Goal: Transaction & Acquisition: Purchase product/service

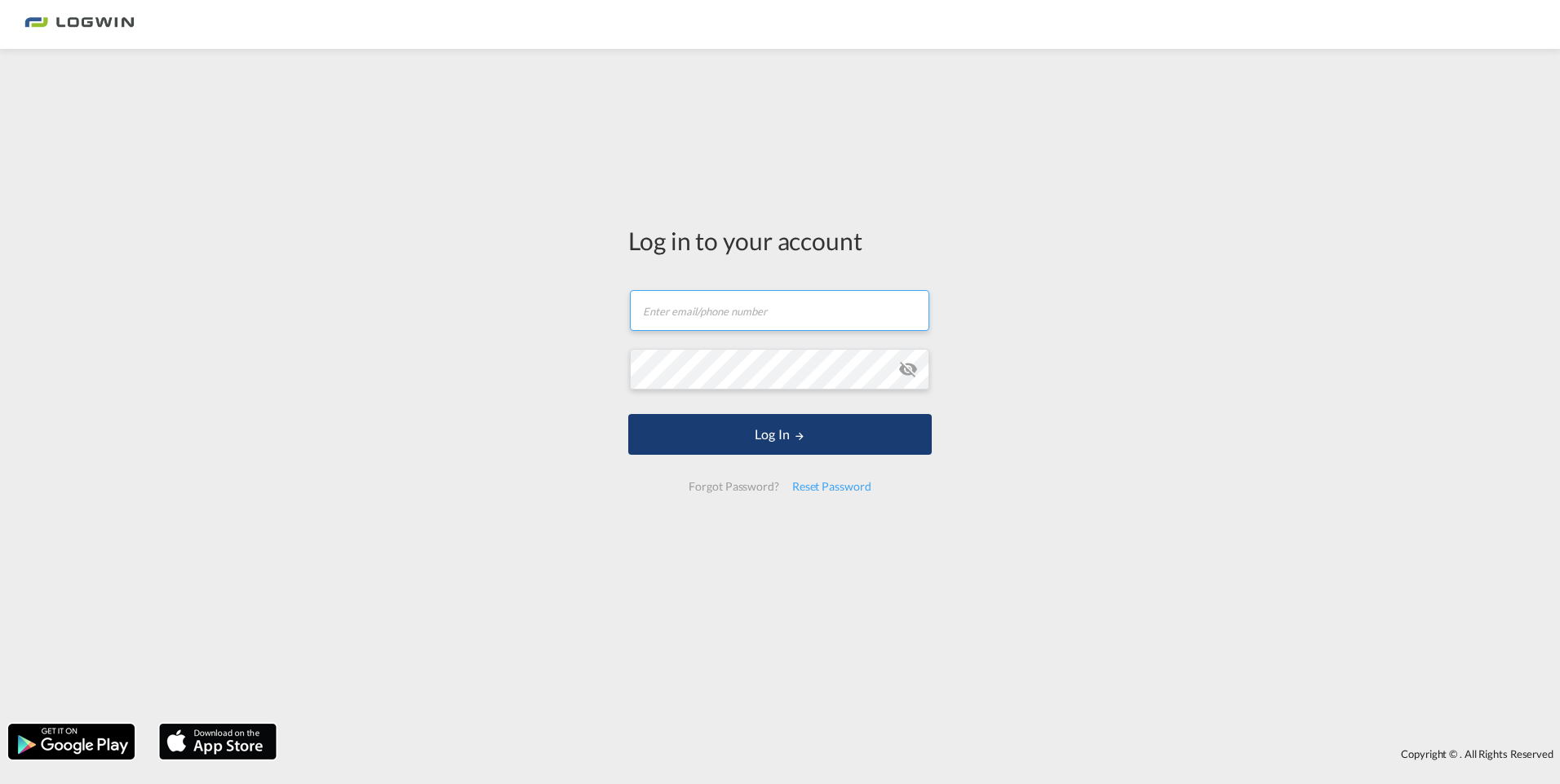
type input "[EMAIL_ADDRESS][PERSON_NAME][DOMAIN_NAME]"
click at [752, 423] on button "Log In" at bounding box center [780, 434] width 304 height 41
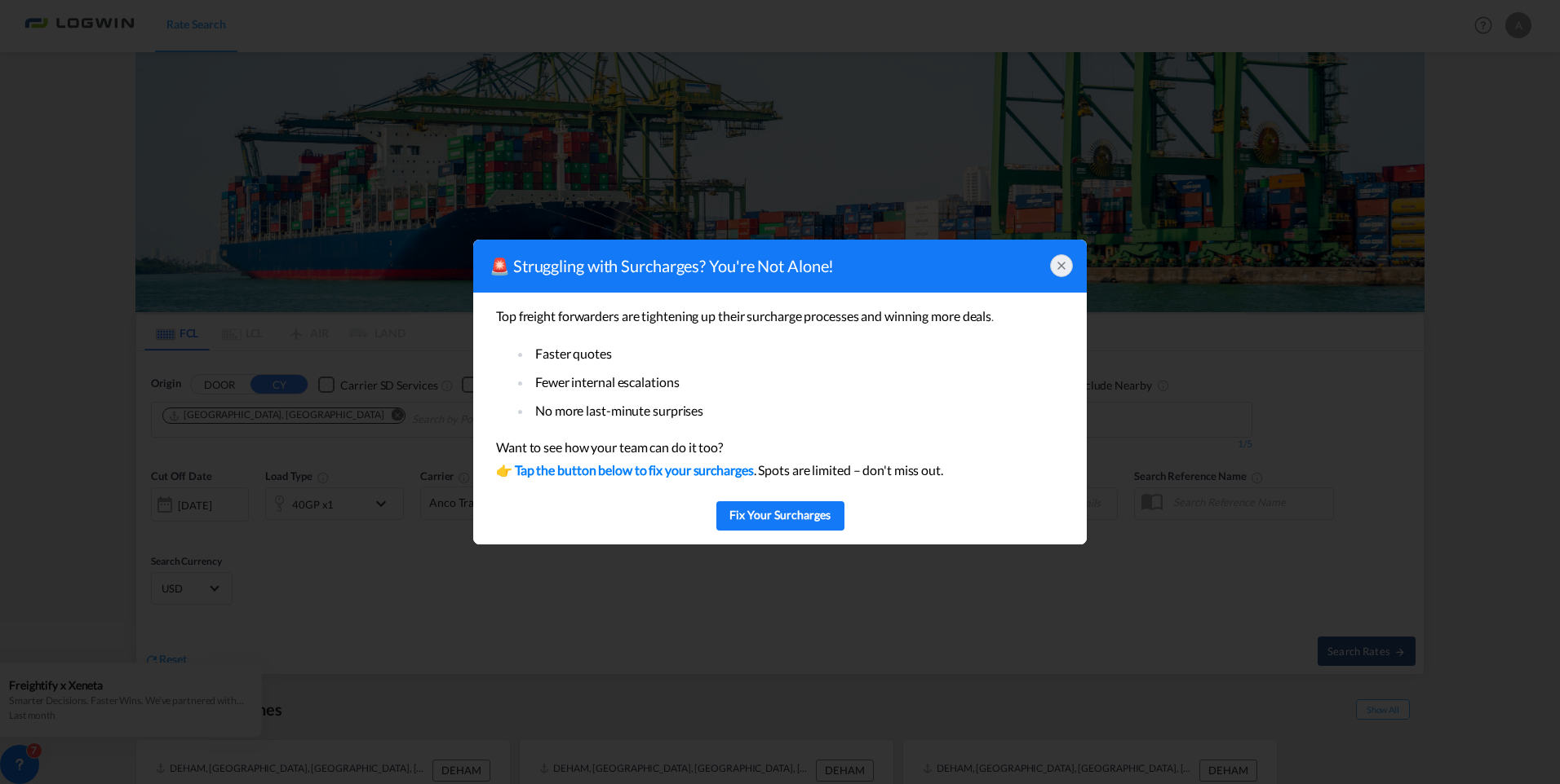
click at [1058, 260] on icon at bounding box center [1060, 266] width 13 height 13
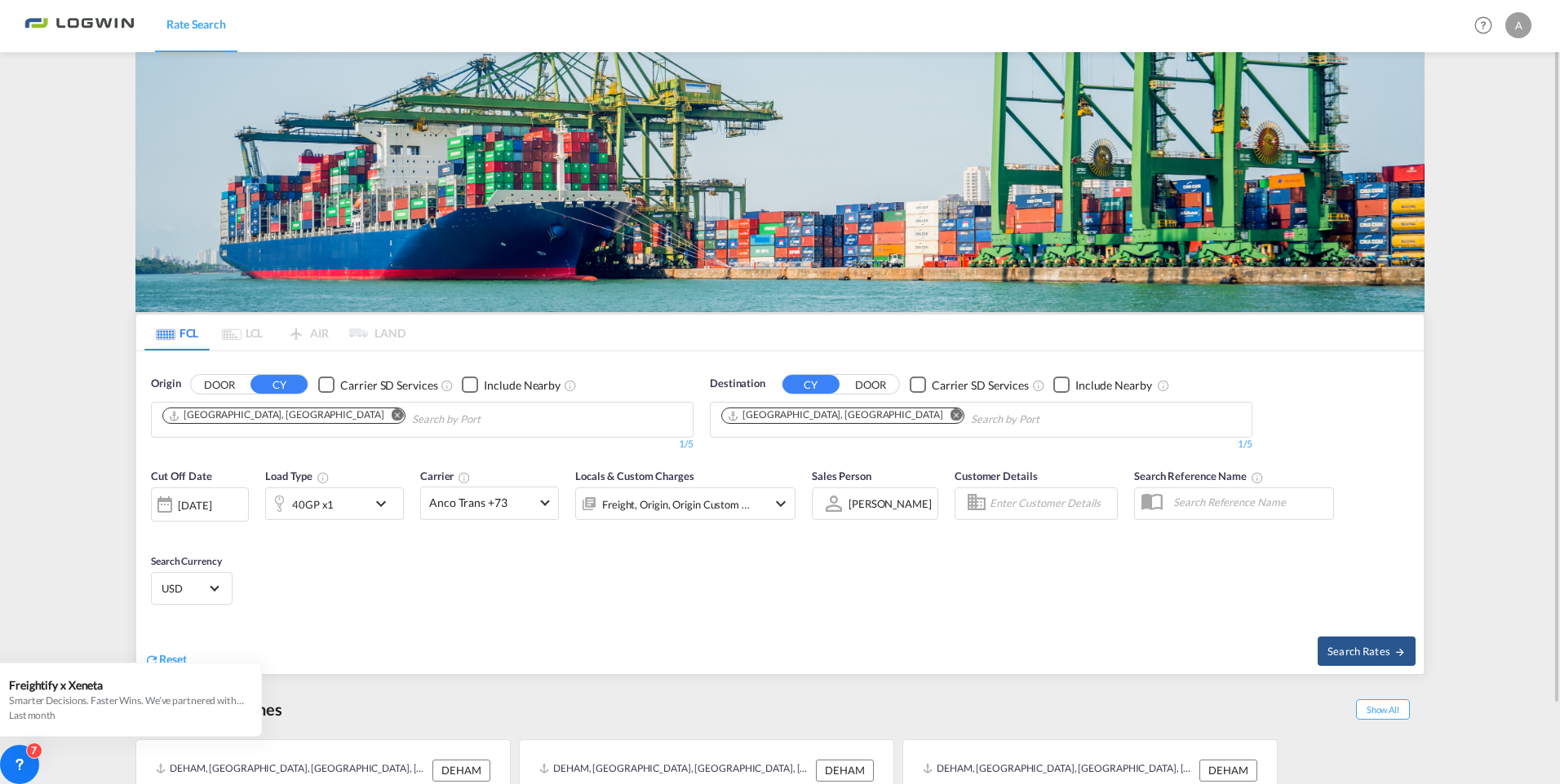
scroll to position [82, 0]
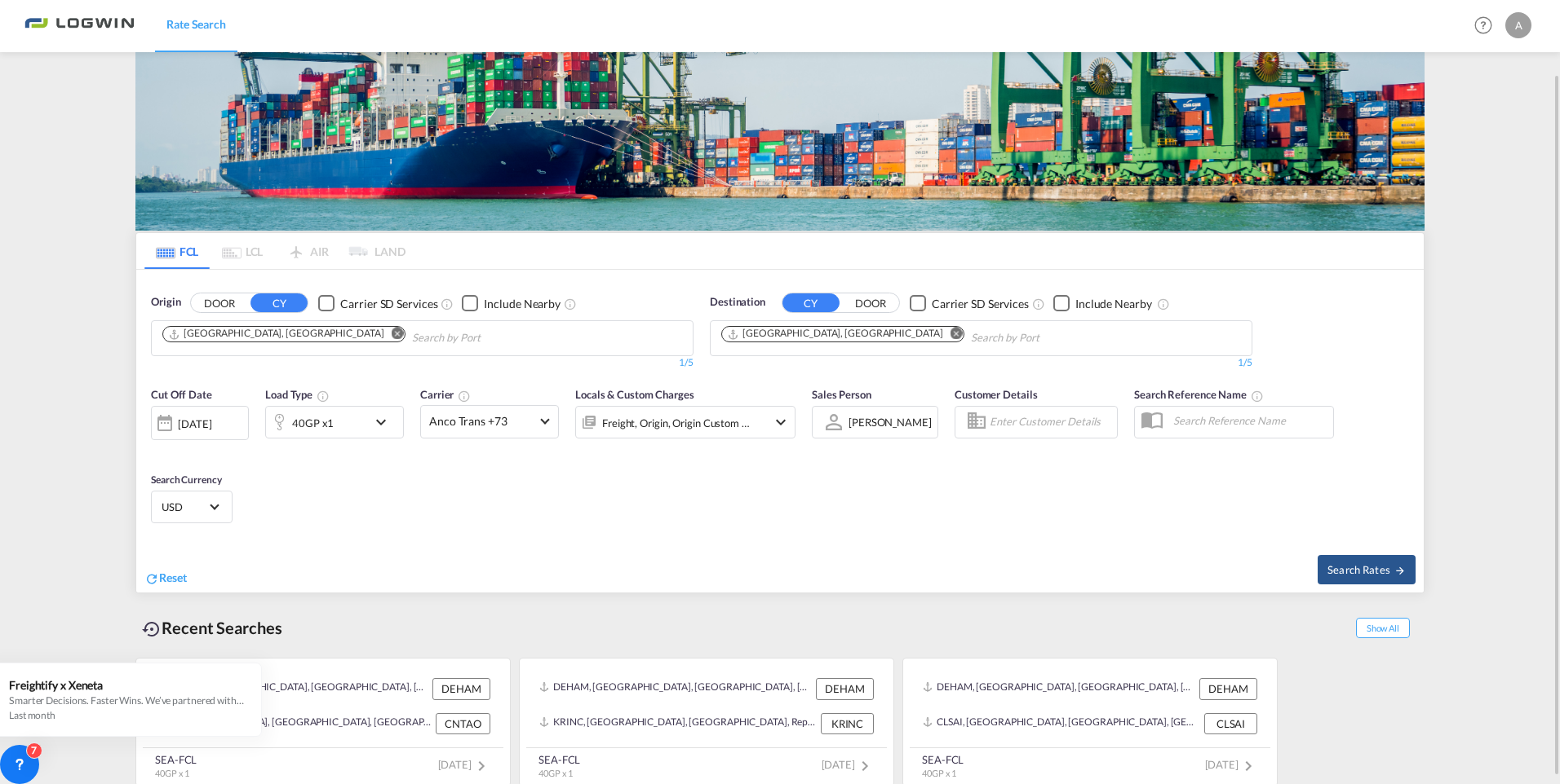
click at [392, 333] on md-icon "Remove" at bounding box center [398, 334] width 12 height 12
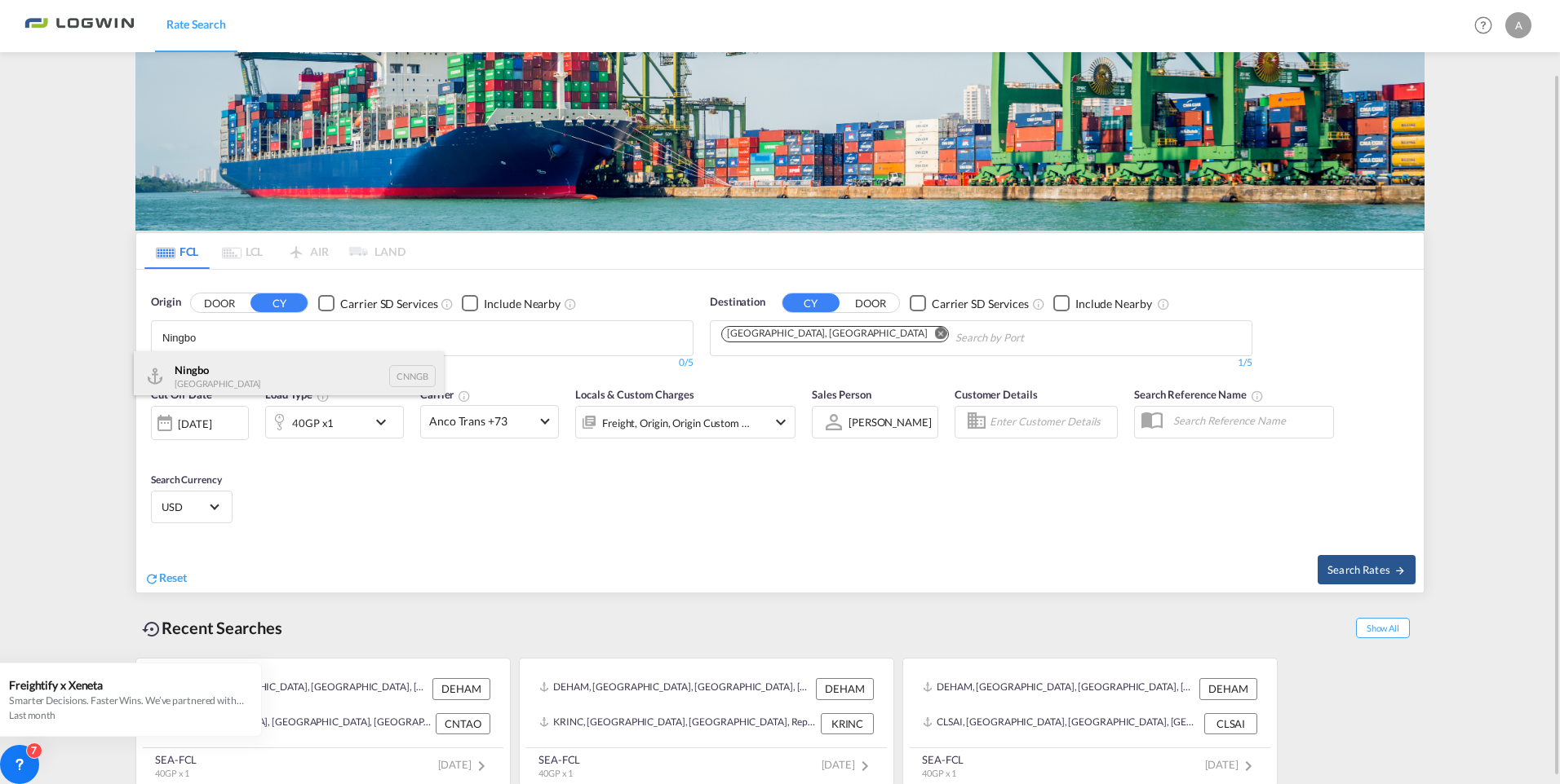
type input "Ningbo"
click at [263, 376] on div "Ningbo China CNNGB" at bounding box center [288, 375] width 310 height 49
click at [950, 335] on md-icon "Remove" at bounding box center [956, 334] width 12 height 12
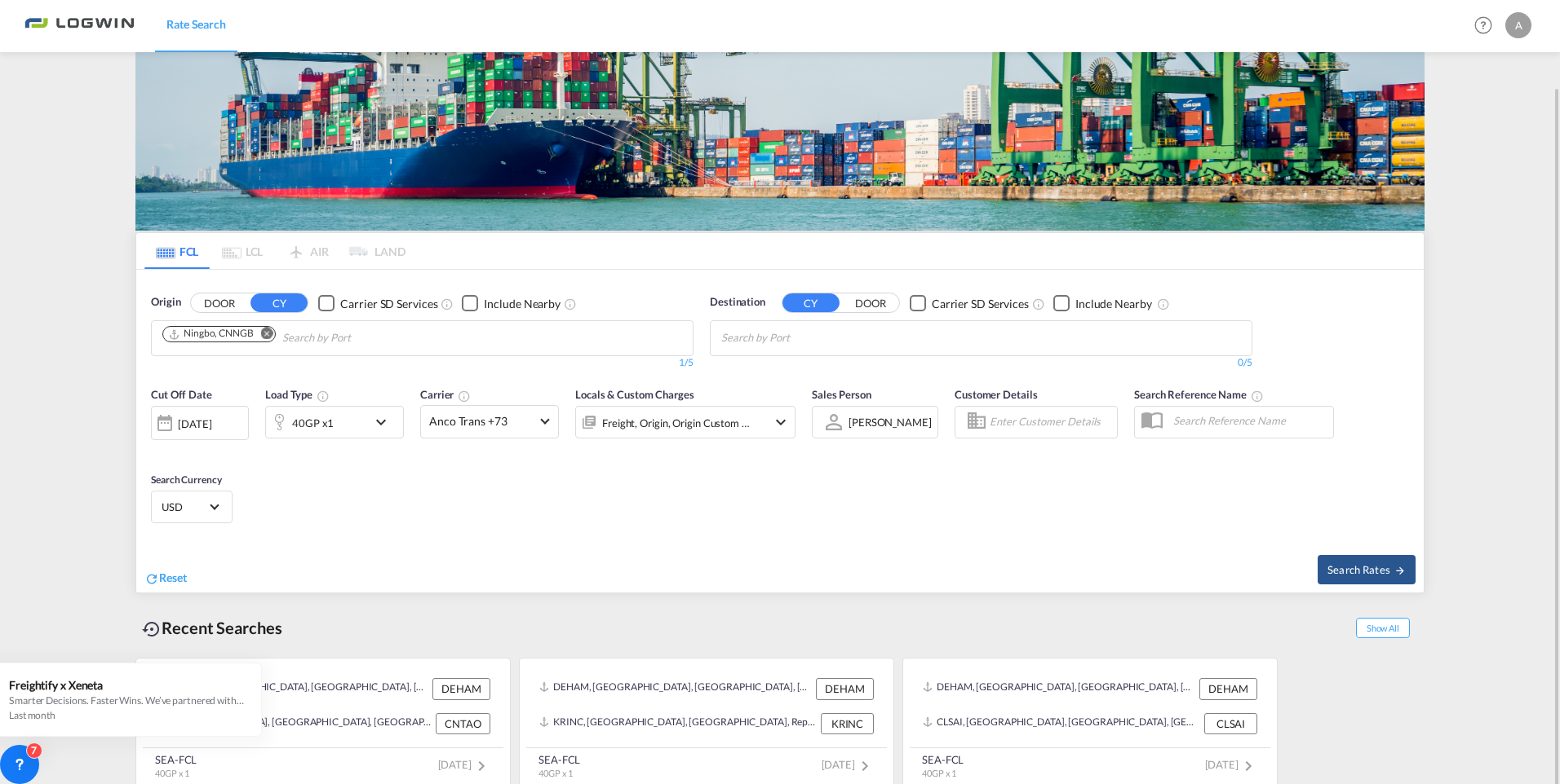
scroll to position [88, 0]
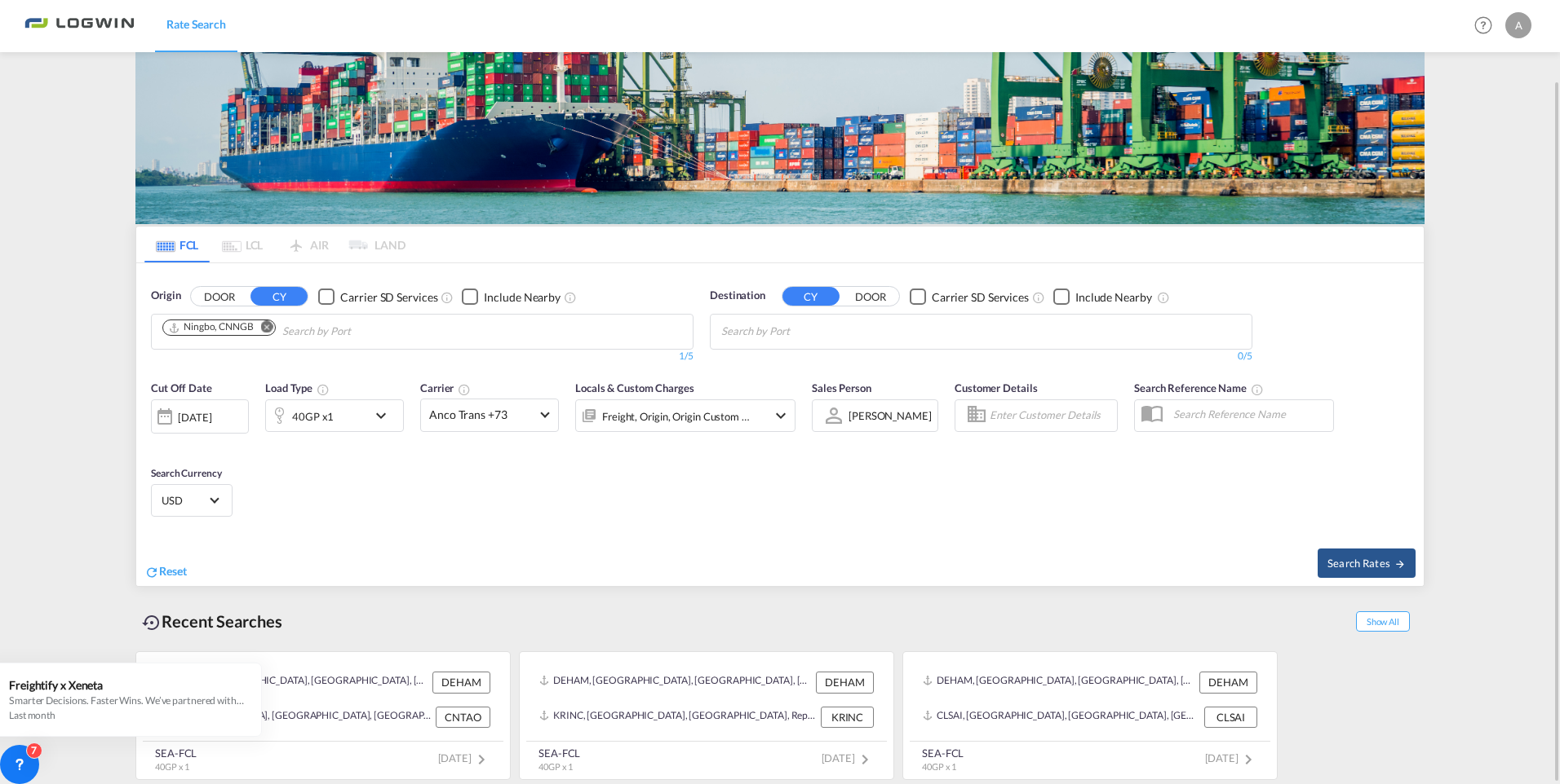
click at [832, 335] on body "Rate Search Rate Search Help Resources Product Release A My Profile Logout FCL …" at bounding box center [780, 392] width 1560 height 784
type input "[GEOGRAPHIC_DATA]"
click at [821, 358] on div "[GEOGRAPHIC_DATA] [GEOGRAPHIC_DATA]" at bounding box center [847, 369] width 310 height 49
click at [381, 423] on md-icon "icon-chevron-down" at bounding box center [385, 416] width 28 height 20
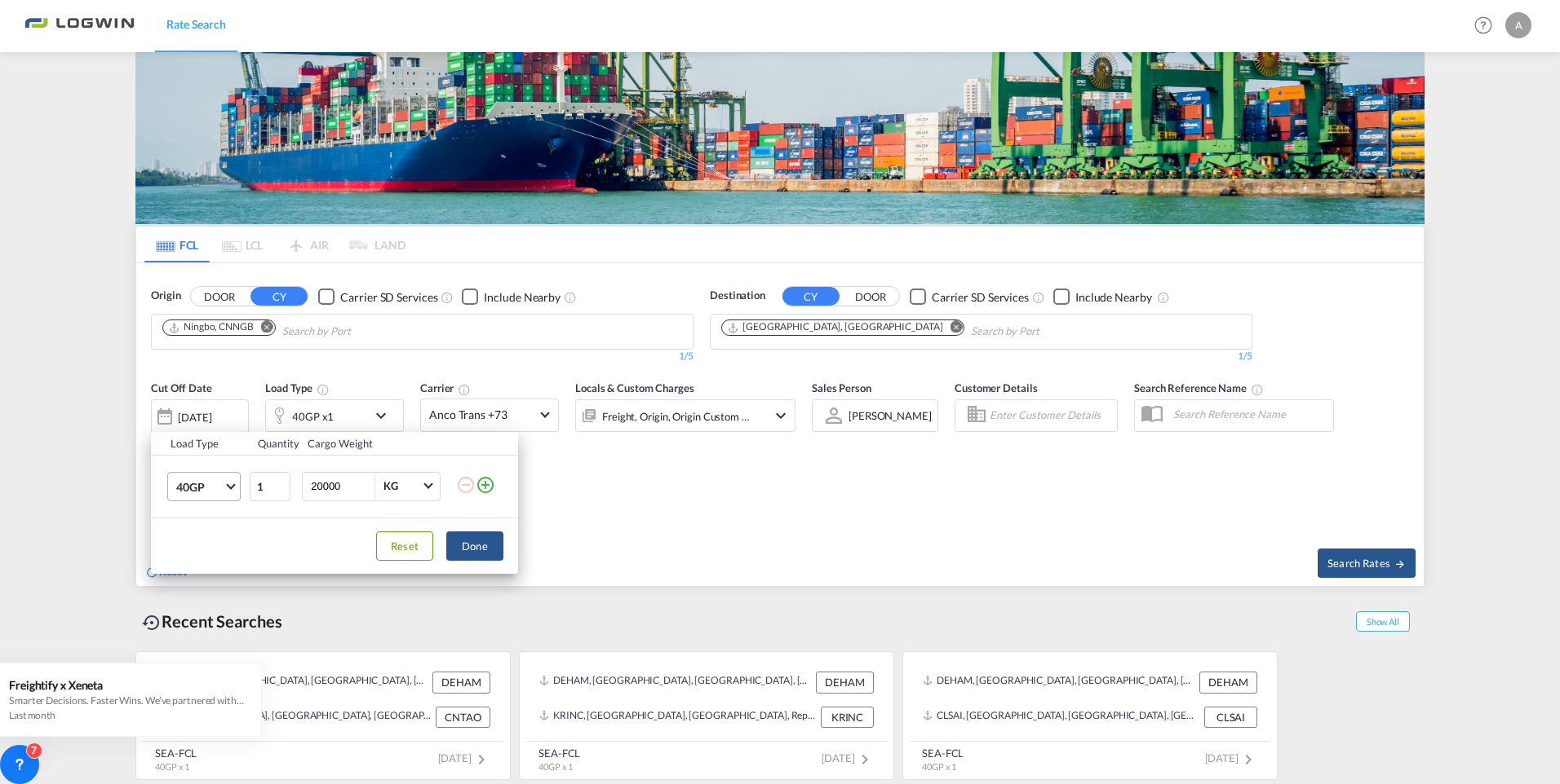
click at [227, 487] on md-select-value "40GP" at bounding box center [207, 486] width 66 height 28
click at [218, 448] on md-option "20GP" at bounding box center [218, 447] width 111 height 39
click at [471, 544] on button "Done" at bounding box center [475, 546] width 57 height 29
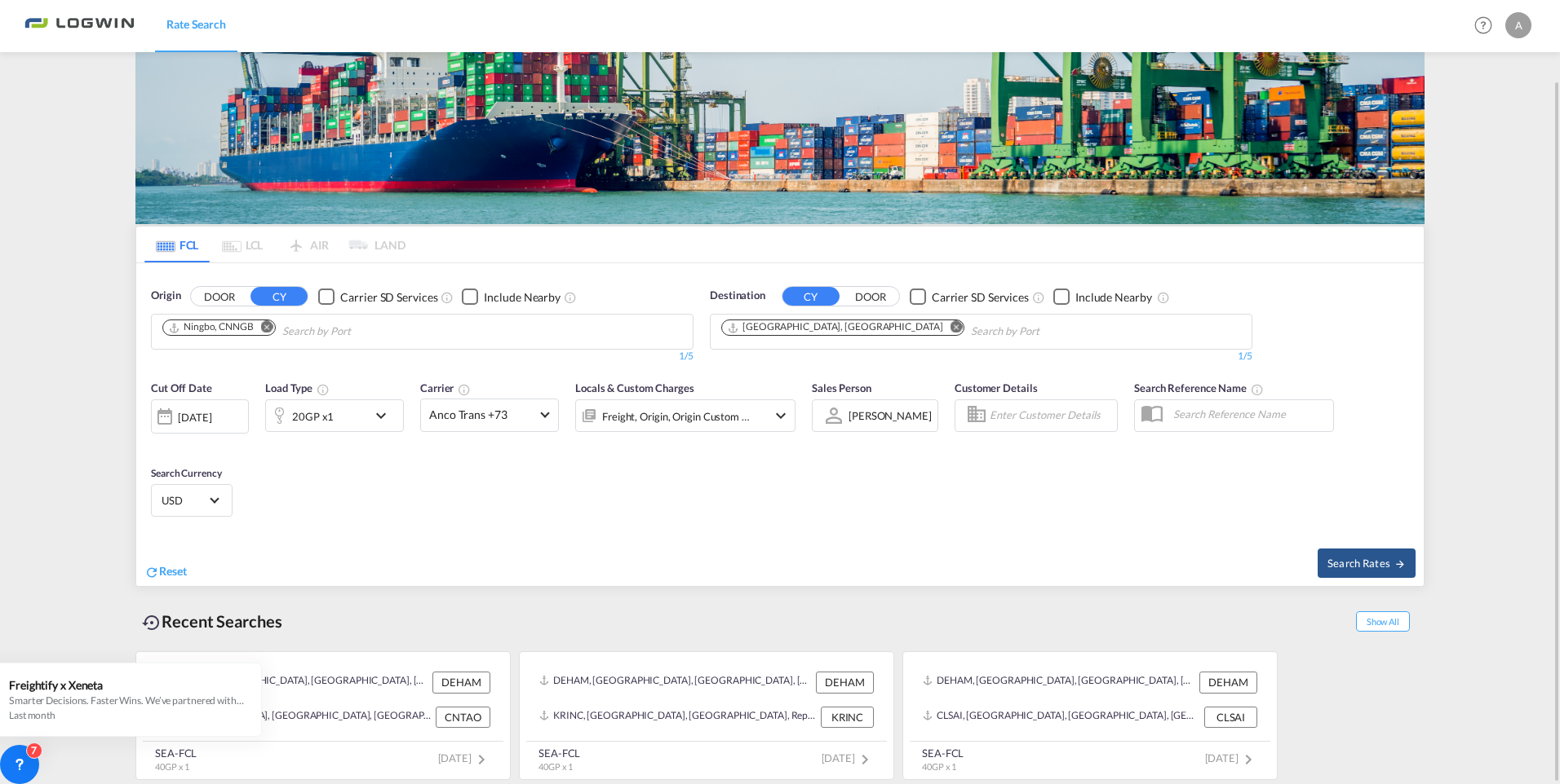
click at [738, 517] on div "Cut Off Date [DATE] [DATE] Load Type 20GP x1 Carrier Anco Trans +73 Online Rate…" at bounding box center [780, 451] width 1287 height 159
click at [1244, 559] on span "Search Rates" at bounding box center [1366, 563] width 79 height 13
type input "CNNGB to AEJEA / [DATE]"
